Goal: Transaction & Acquisition: Subscribe to service/newsletter

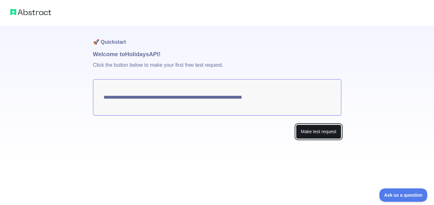
click at [316, 125] on button "Make test request" at bounding box center [318, 132] width 45 height 14
